Goal: Task Accomplishment & Management: Manage account settings

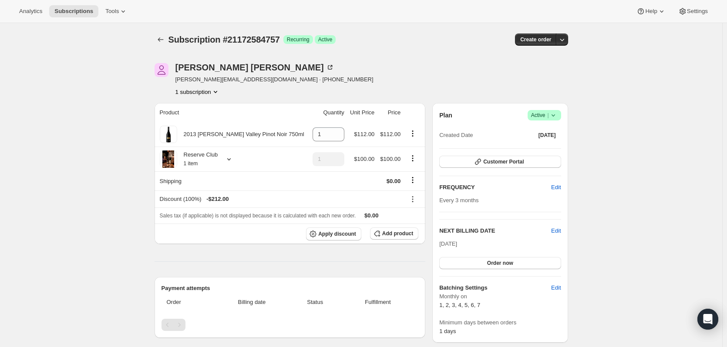
scroll to position [296, 0]
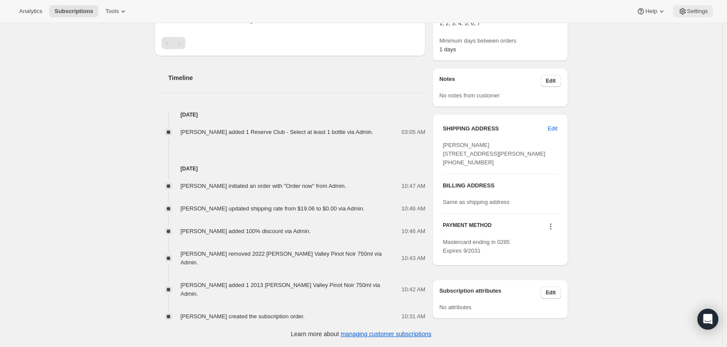
click at [694, 8] on span "Settings" at bounding box center [696, 11] width 21 height 7
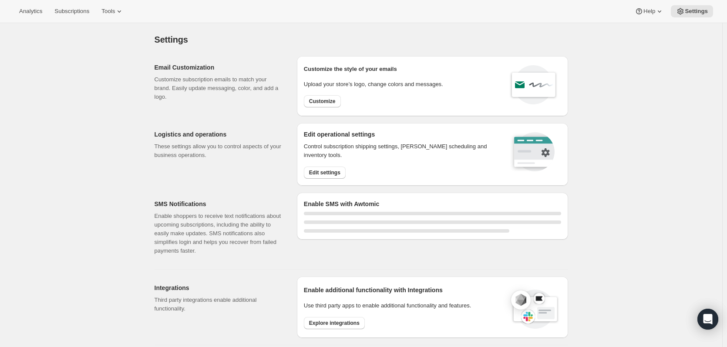
select select "22:00"
select select "09:00"
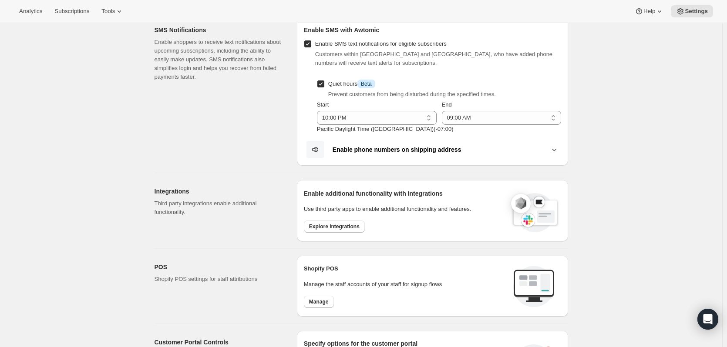
scroll to position [261, 0]
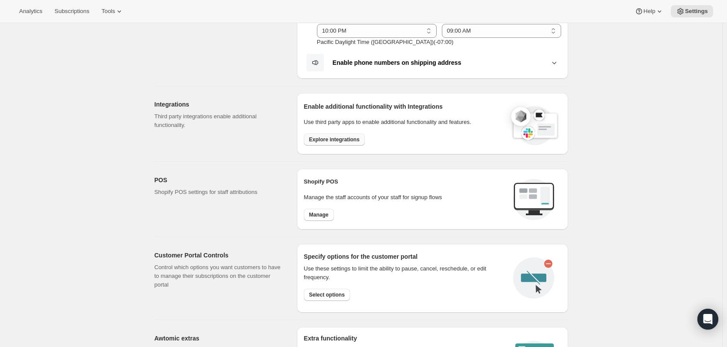
click at [332, 137] on span "Explore integrations" at bounding box center [334, 139] width 50 height 7
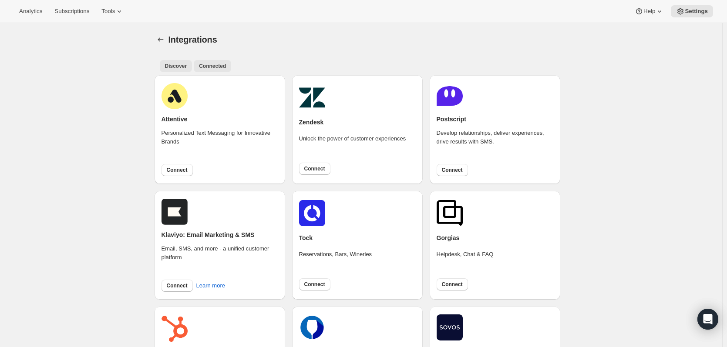
click at [218, 68] on span "Connected" at bounding box center [212, 66] width 27 height 7
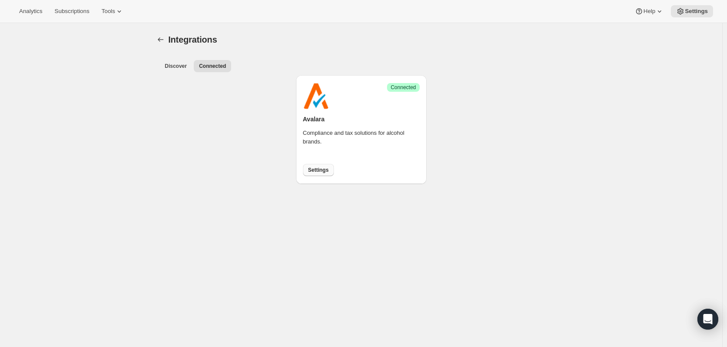
click at [318, 169] on span "Settings" at bounding box center [318, 170] width 20 height 7
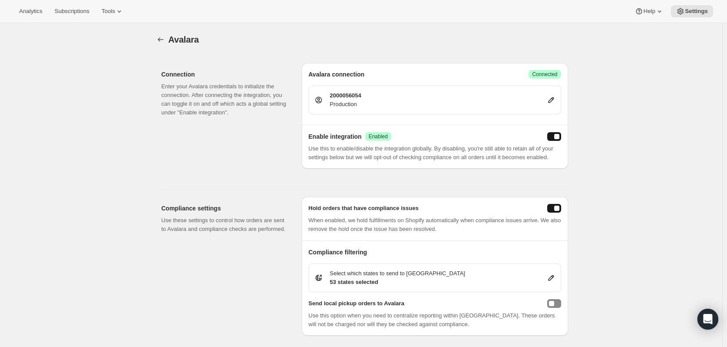
click at [551, 138] on button "enabled" at bounding box center [554, 136] width 14 height 9
